Goal: Transaction & Acquisition: Purchase product/service

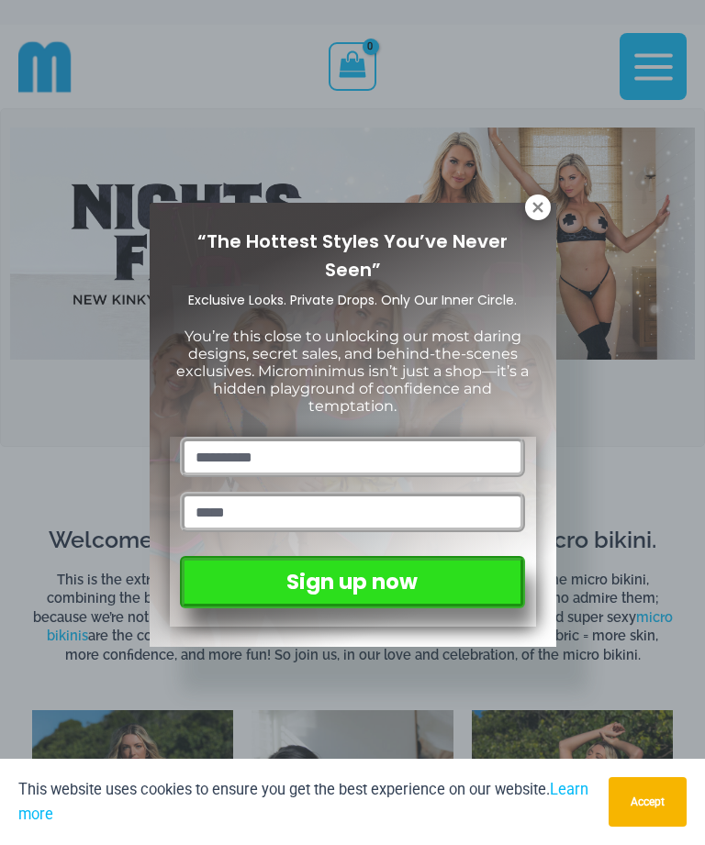
click at [539, 207] on icon at bounding box center [537, 207] width 10 height 10
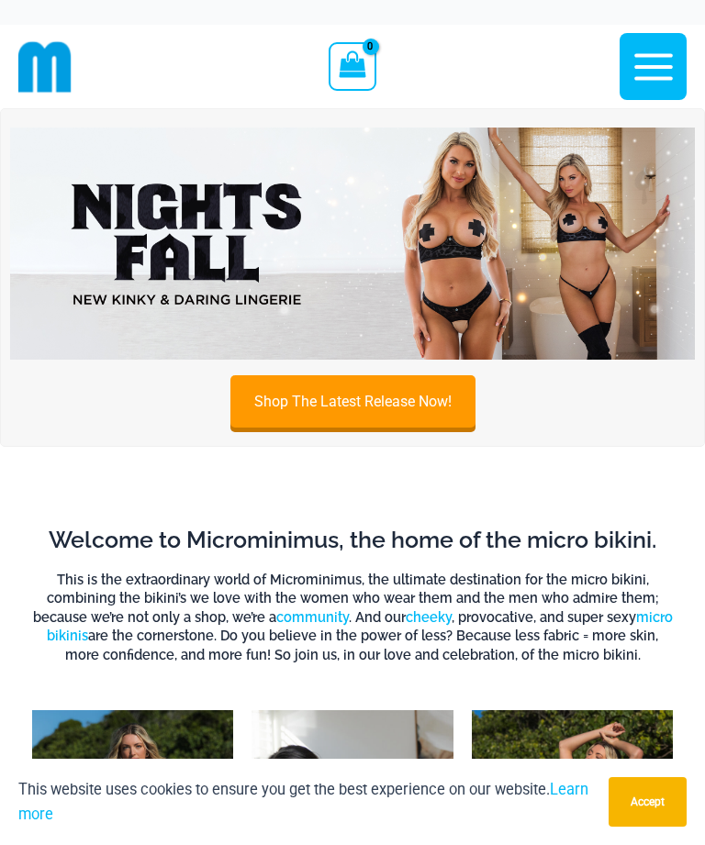
click at [150, 242] on img at bounding box center [352, 244] width 685 height 233
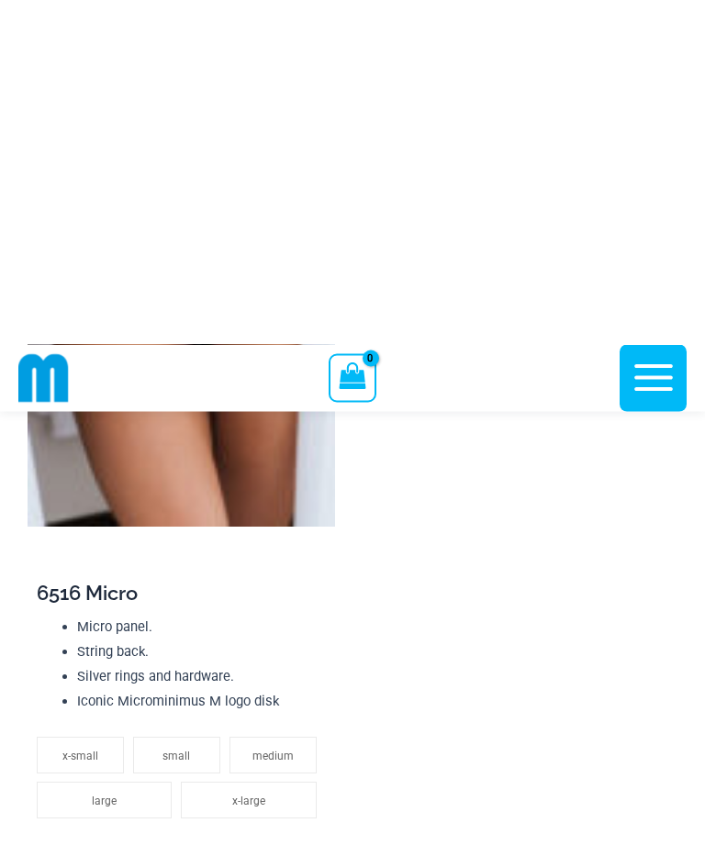
scroll to position [4754, 0]
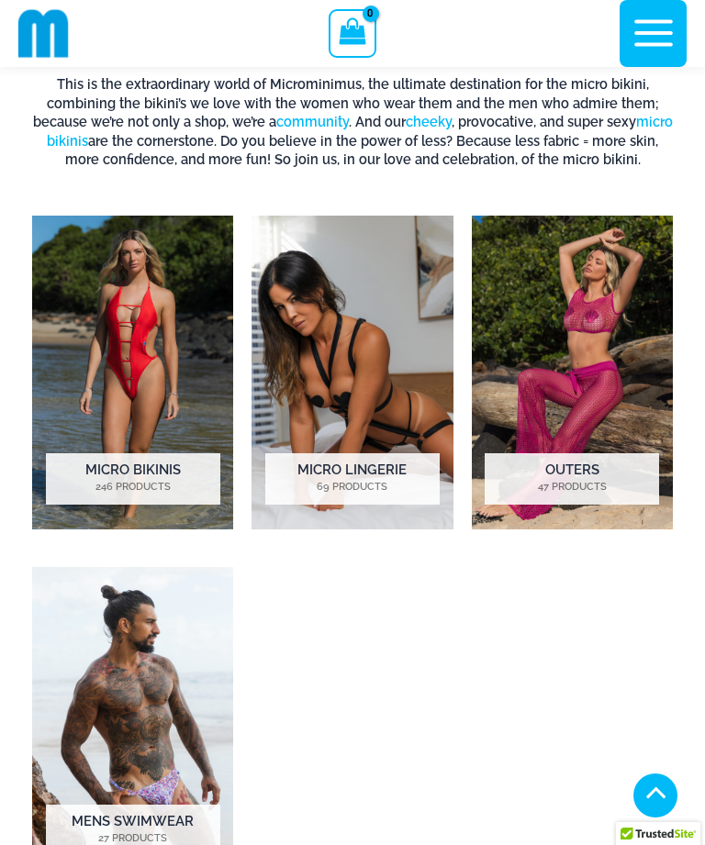
scroll to position [480, 0]
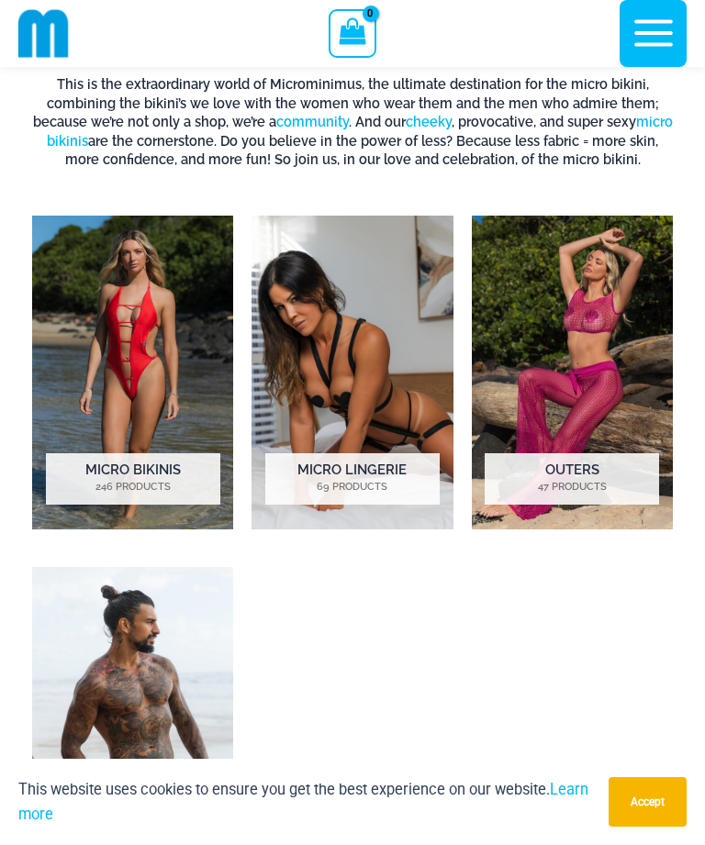
click at [313, 346] on img "Visit product category Micro Lingerie" at bounding box center [351, 373] width 201 height 314
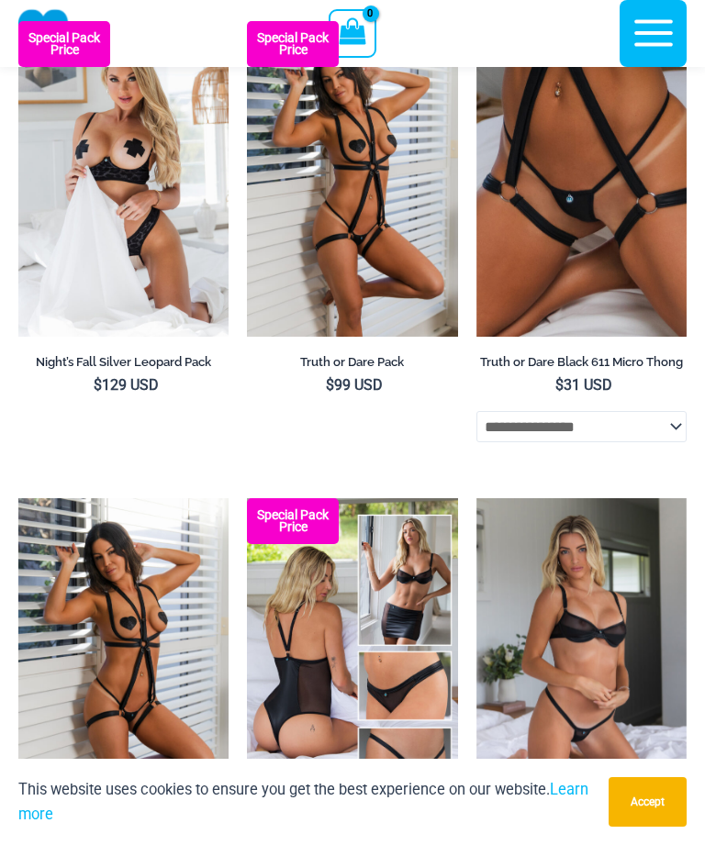
scroll to position [247, 0]
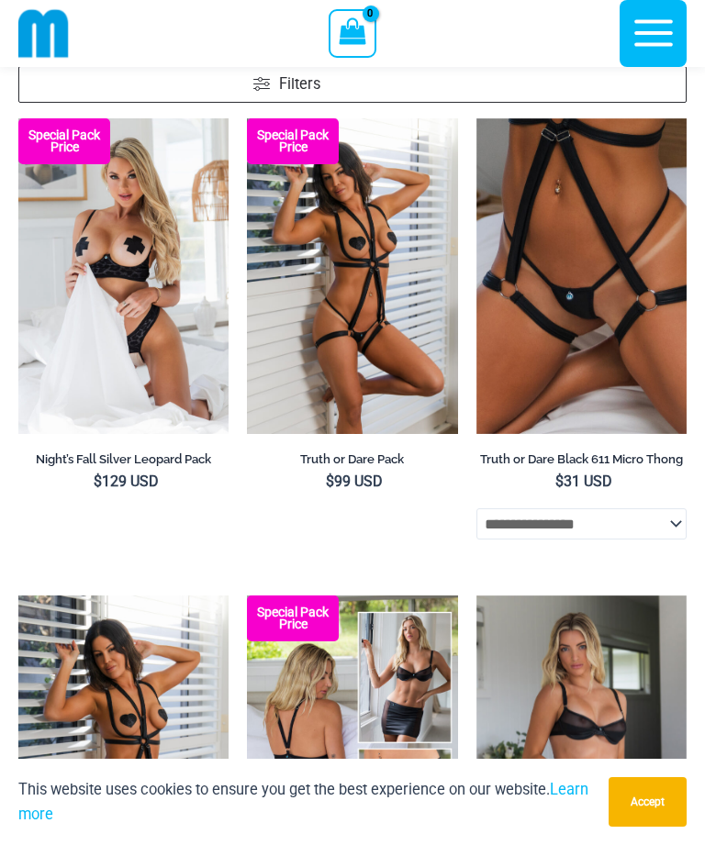
click at [247, 118] on img at bounding box center [247, 118] width 0 height 0
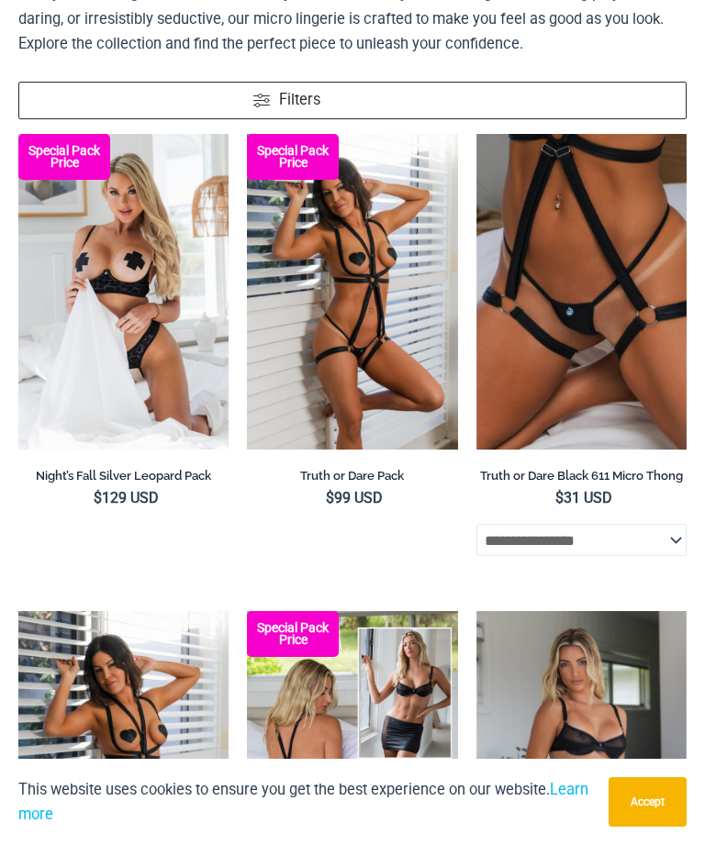
scroll to position [0, 0]
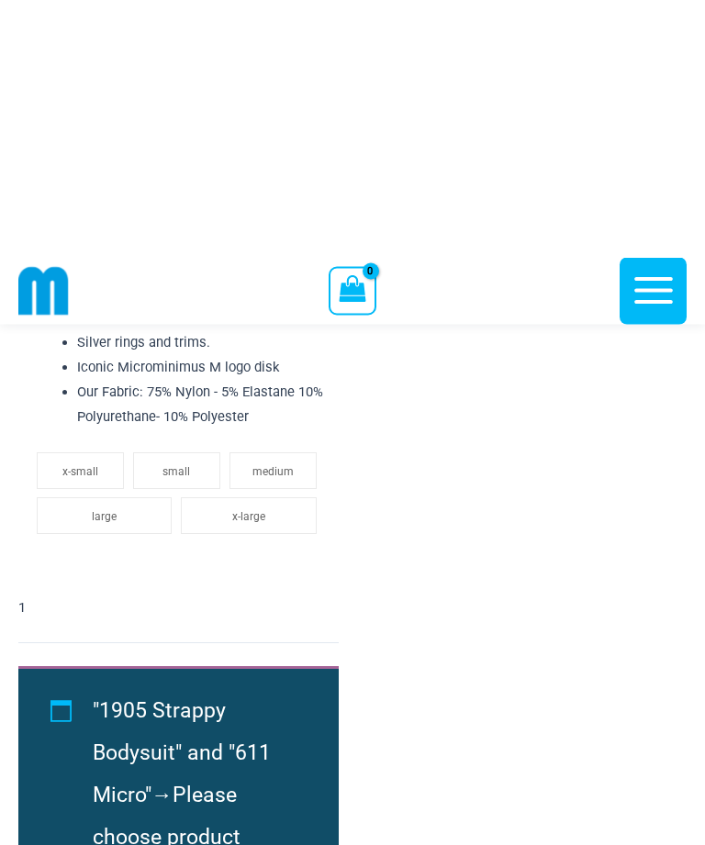
scroll to position [3535, 0]
